Goal: Task Accomplishment & Management: Use online tool/utility

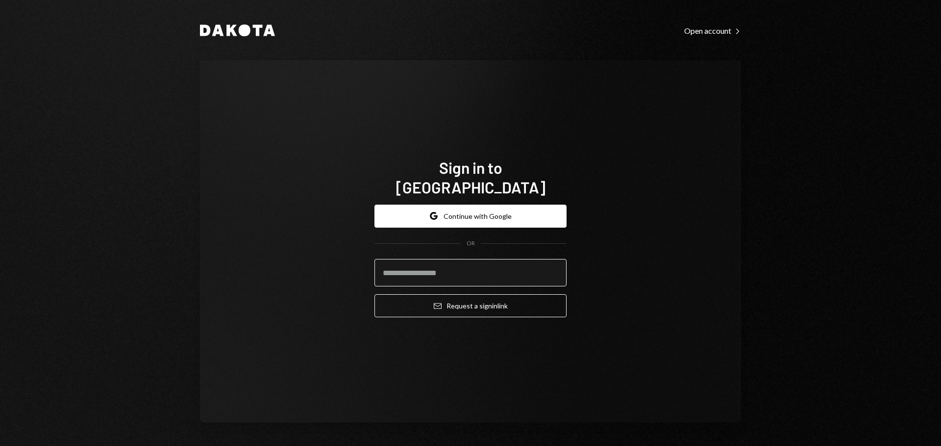
click at [450, 266] on input "email" at bounding box center [470, 272] width 192 height 27
type input "**********"
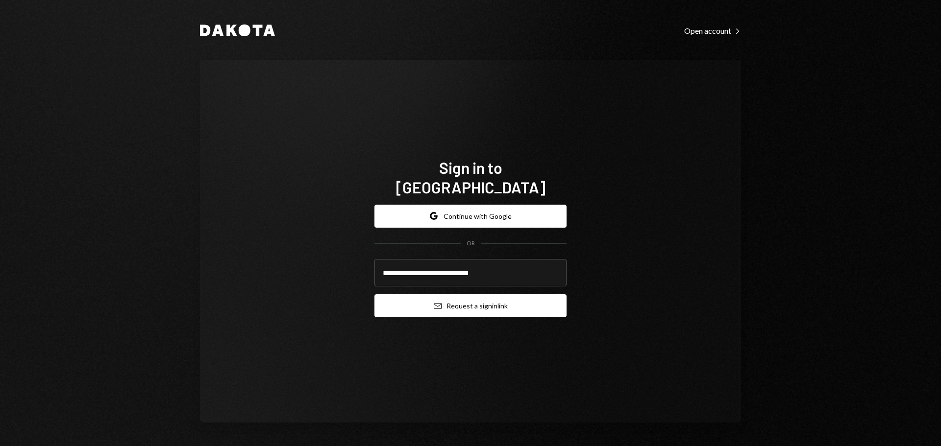
click at [458, 294] on button "Email Request a sign in link" at bounding box center [470, 305] width 192 height 23
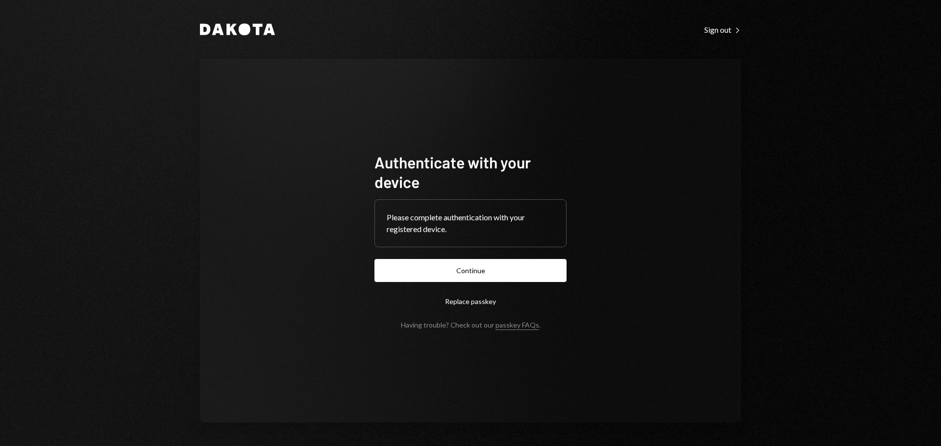
click at [445, 269] on button "Continue" at bounding box center [470, 270] width 192 height 23
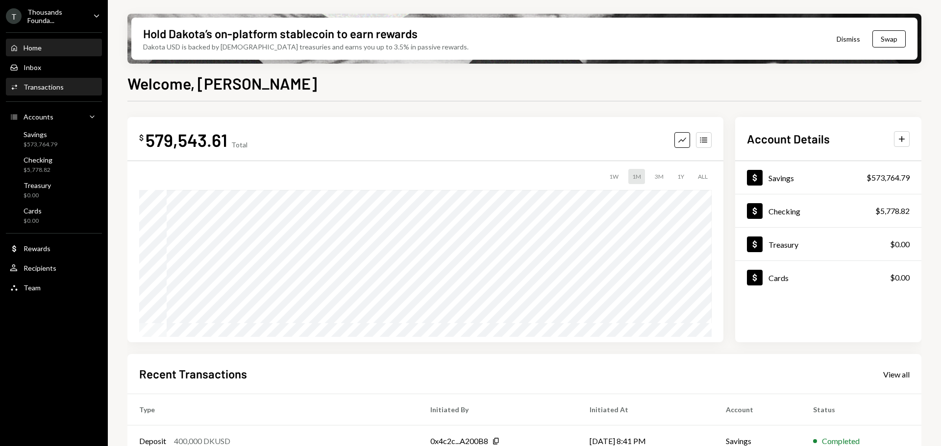
click at [54, 89] on div "Transactions" at bounding box center [44, 87] width 40 height 8
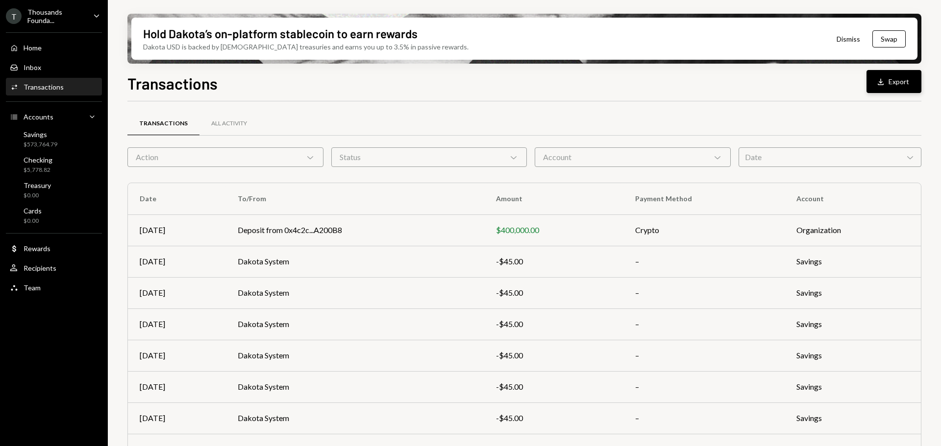
click at [901, 88] on button "Download Export" at bounding box center [893, 81] width 55 height 23
